Goal: Navigation & Orientation: Understand site structure

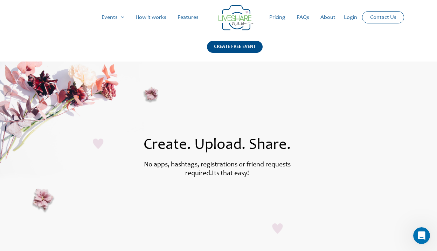
click at [193, 17] on link "Features" at bounding box center [188, 17] width 32 height 22
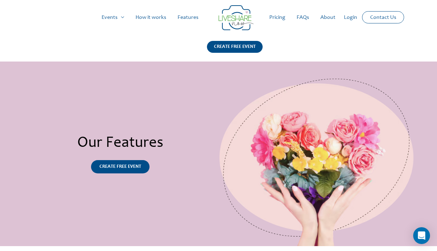
click at [149, 17] on link "How it works" at bounding box center [151, 17] width 42 height 22
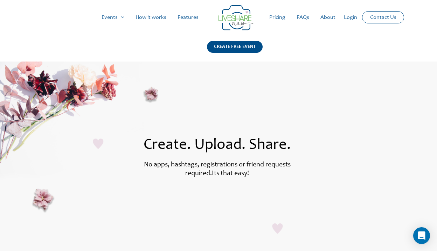
click at [302, 16] on link "FAQs" at bounding box center [303, 17] width 24 height 22
